Goal: Task Accomplishment & Management: Manage account settings

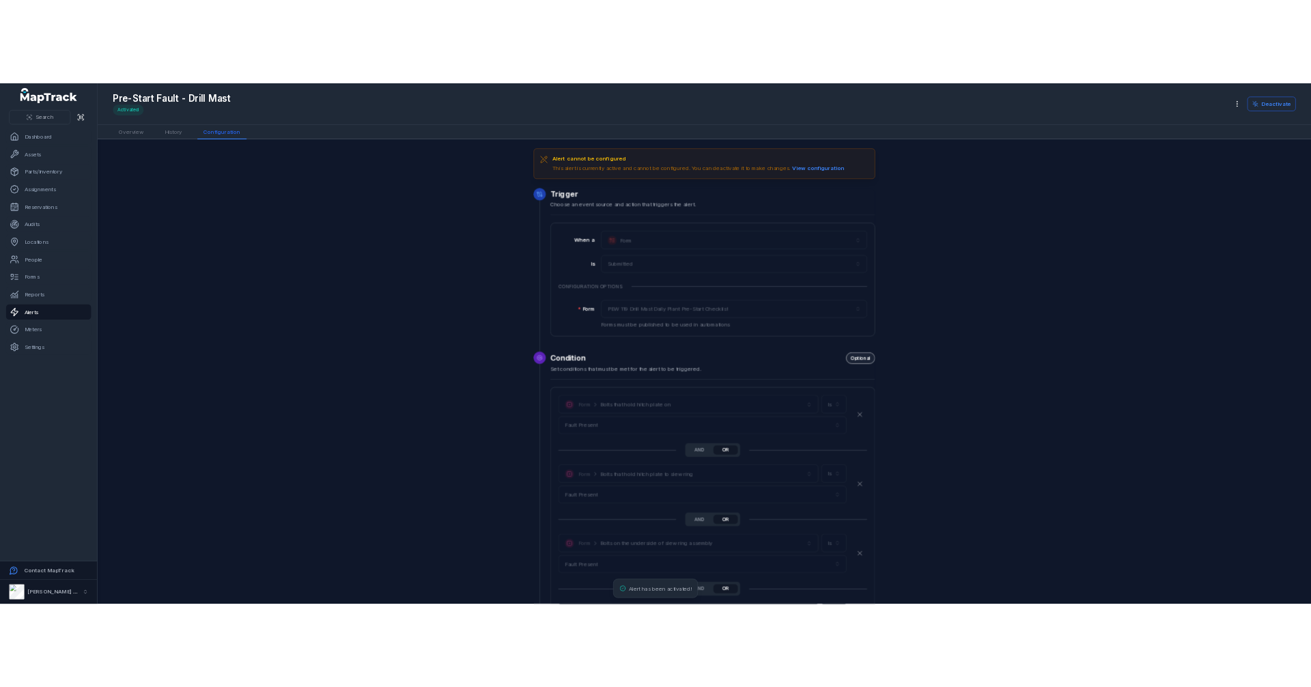
scroll to position [2521, 0]
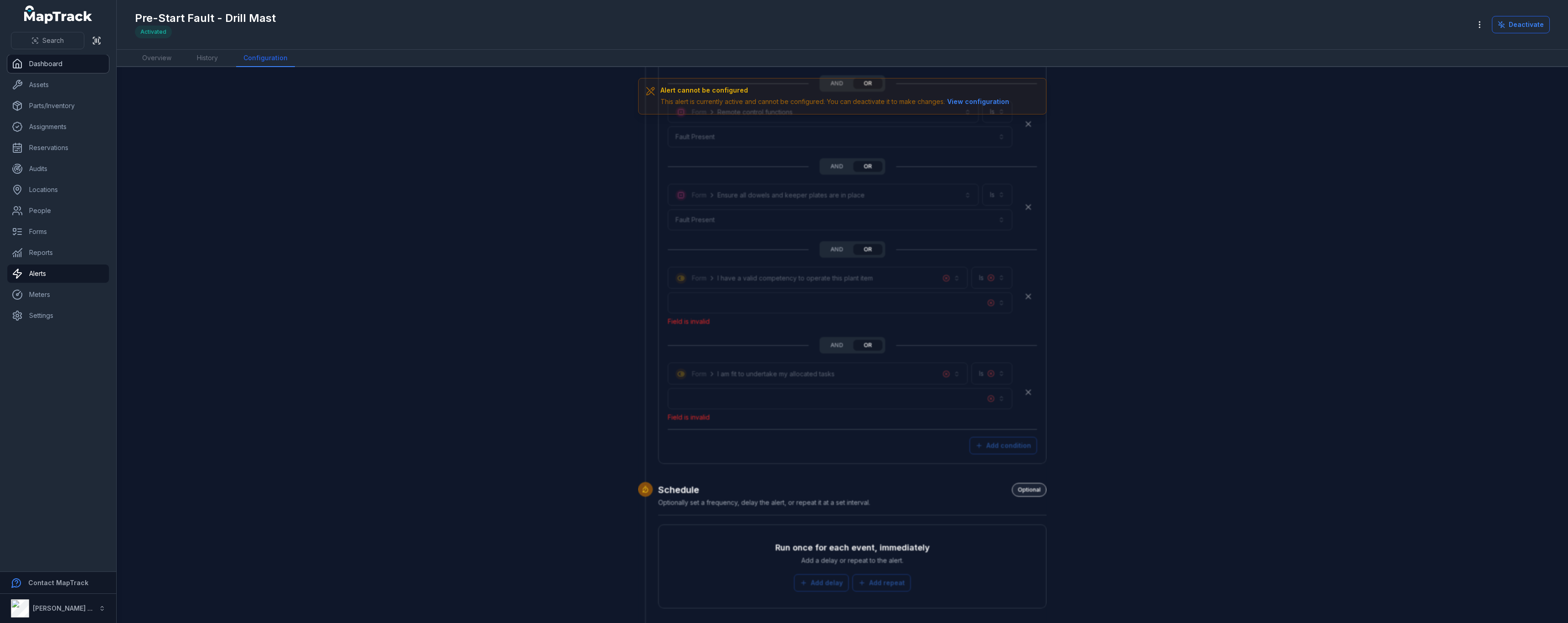
click at [49, 63] on link "Dashboard" at bounding box center [58, 63] width 101 height 18
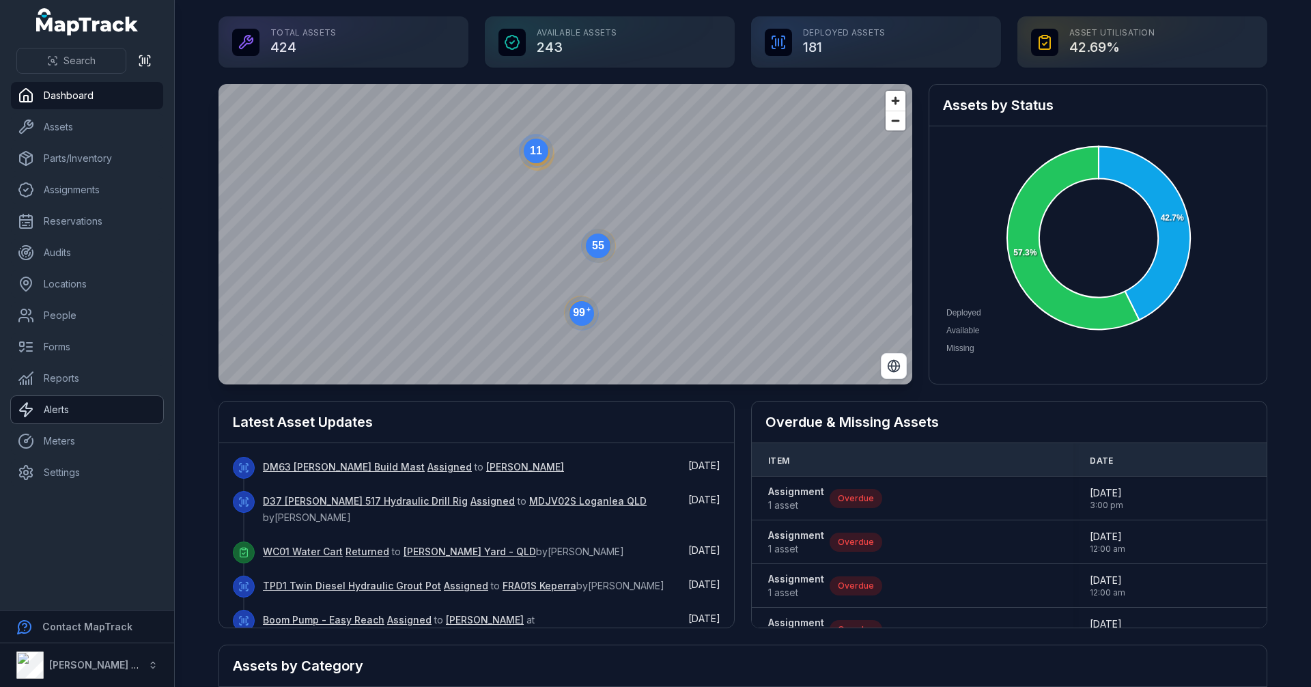
click at [73, 417] on link "Alerts" at bounding box center [87, 409] width 152 height 27
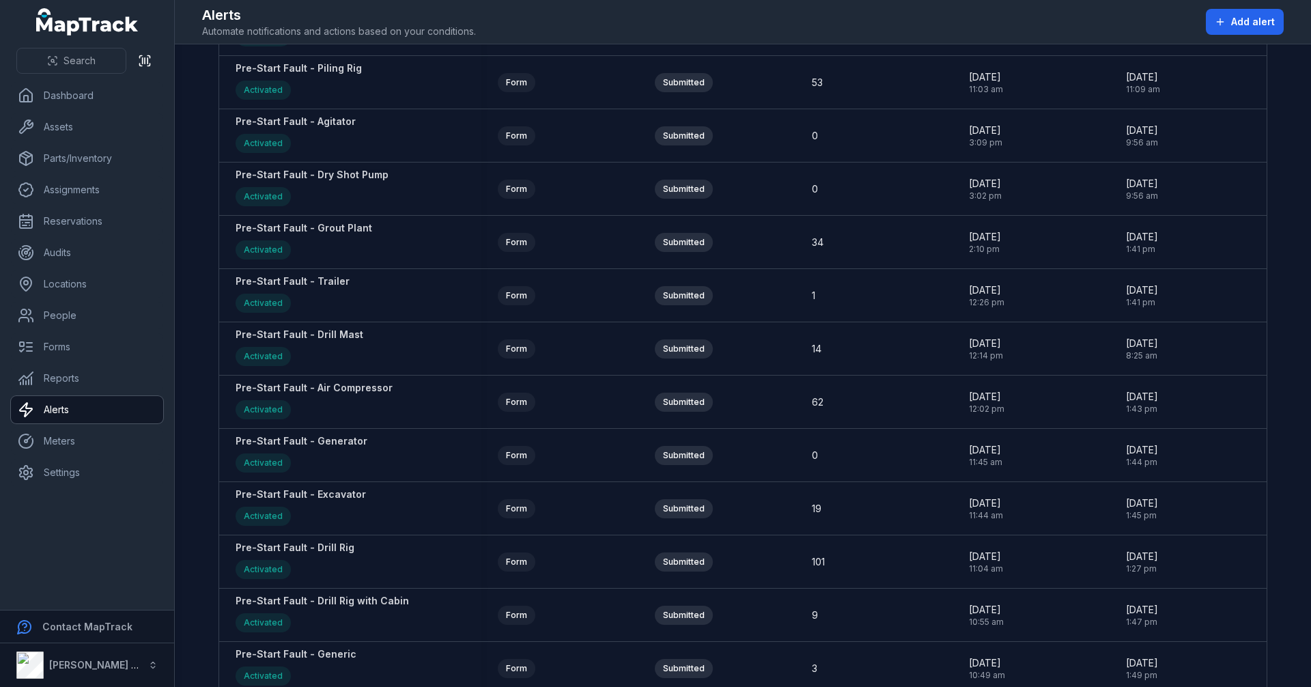
scroll to position [1639, 0]
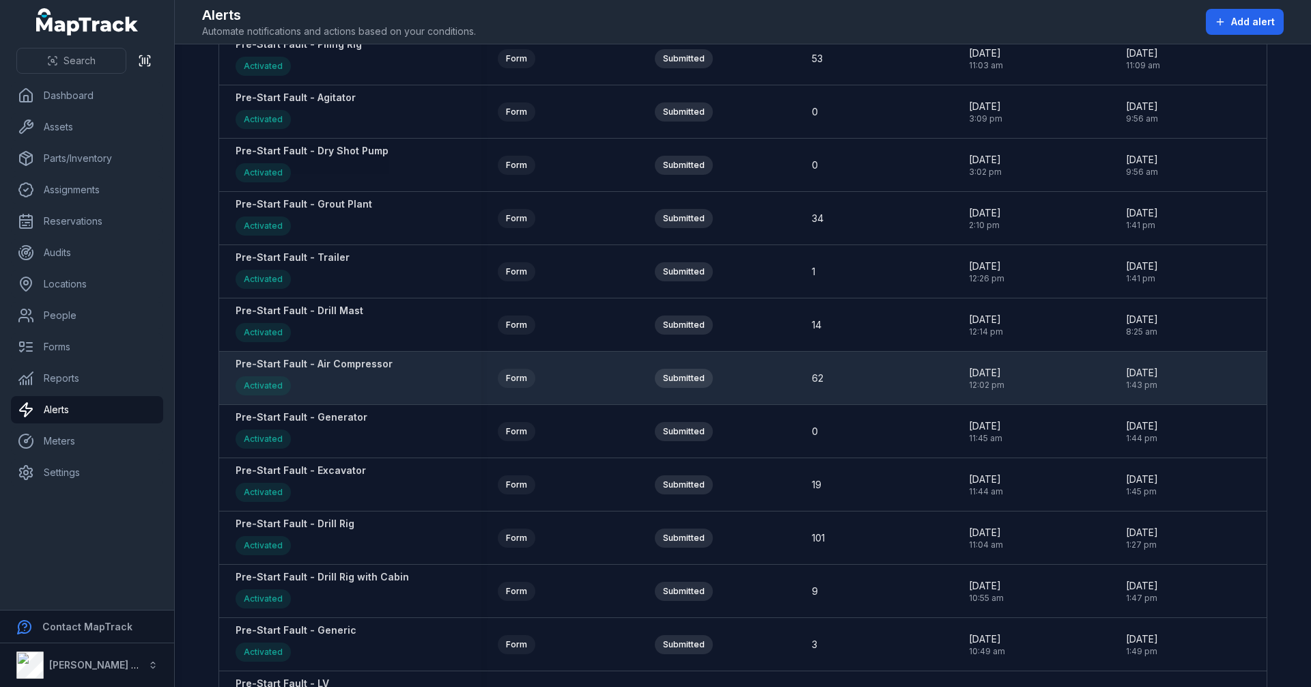
click at [335, 366] on strong "Pre-Start Fault - Air Compressor" at bounding box center [314, 364] width 157 height 14
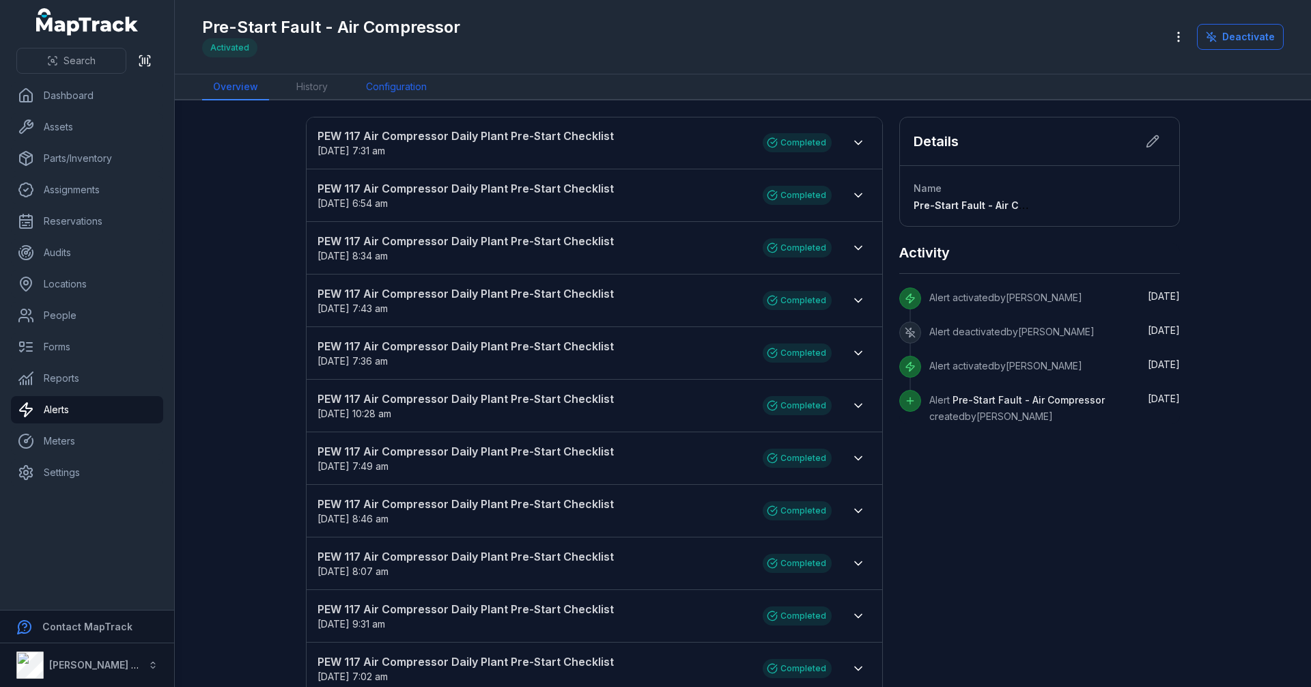
click at [405, 82] on link "Configuration" at bounding box center [396, 87] width 83 height 26
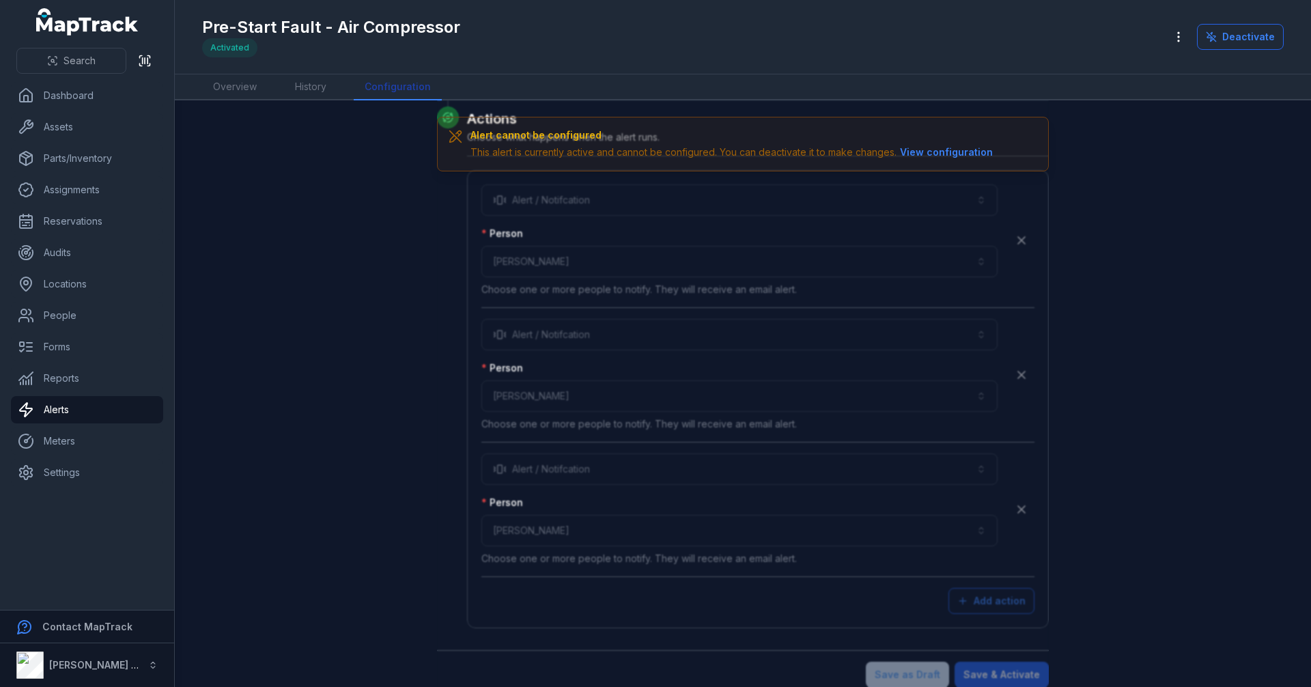
scroll to position [5072, 0]
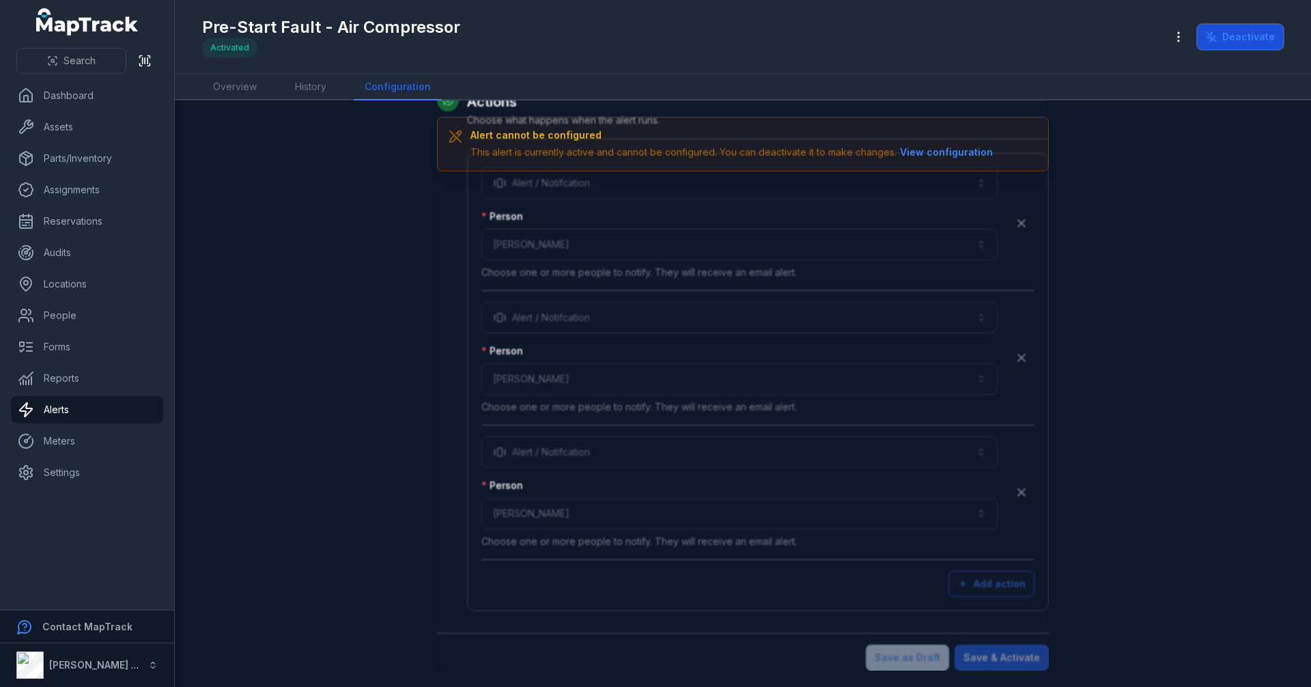
click at [1238, 27] on button "Deactivate" at bounding box center [1240, 37] width 87 height 26
